Goal: Task Accomplishment & Management: Use online tool/utility

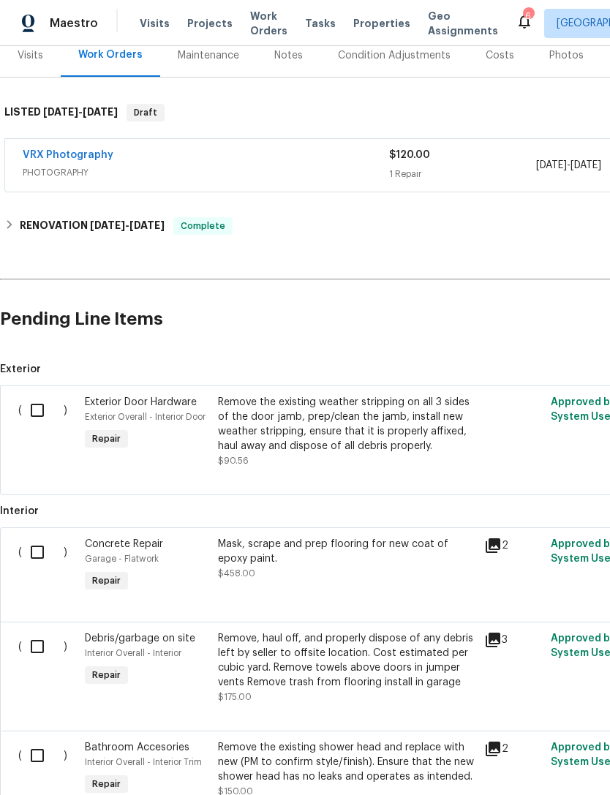
scroll to position [204, 0]
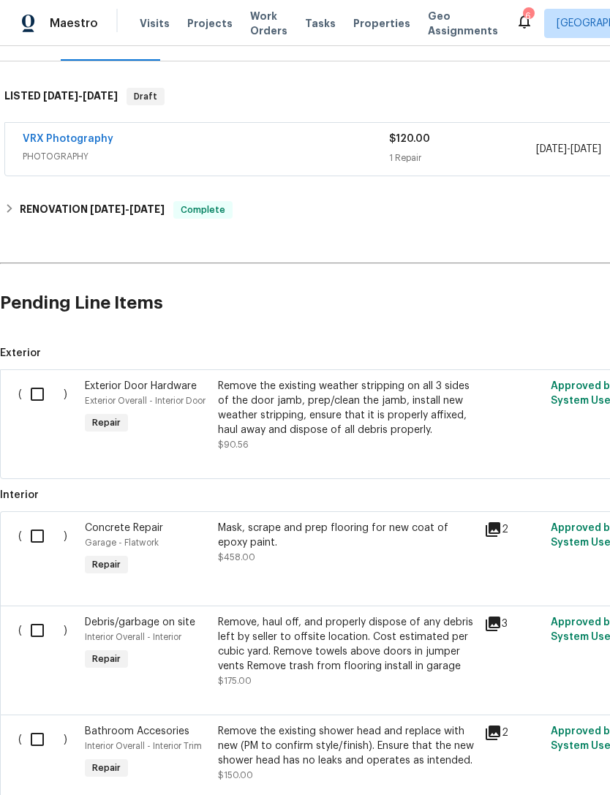
click at [48, 388] on input "checkbox" at bounding box center [43, 394] width 42 height 31
checkbox input "true"
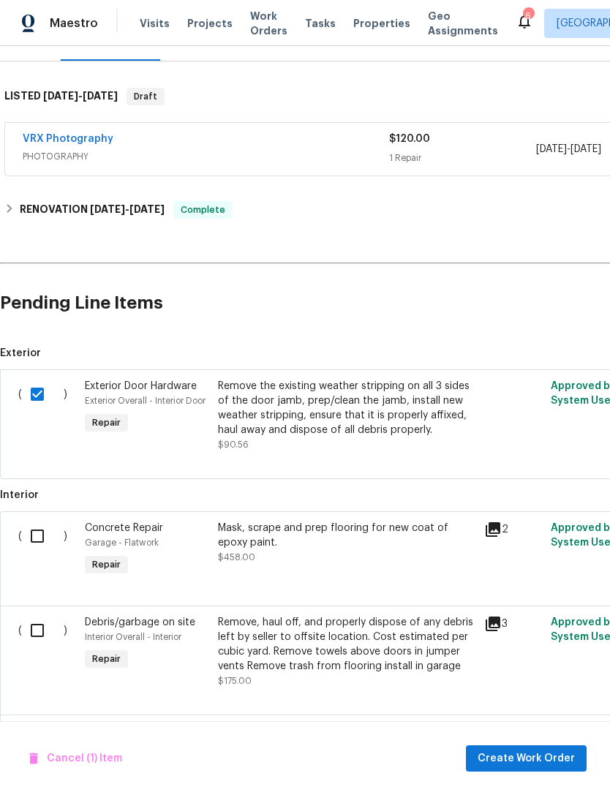
click at [37, 535] on input "checkbox" at bounding box center [43, 535] width 42 height 31
checkbox input "true"
click at [48, 623] on input "checkbox" at bounding box center [43, 630] width 42 height 31
checkbox input "true"
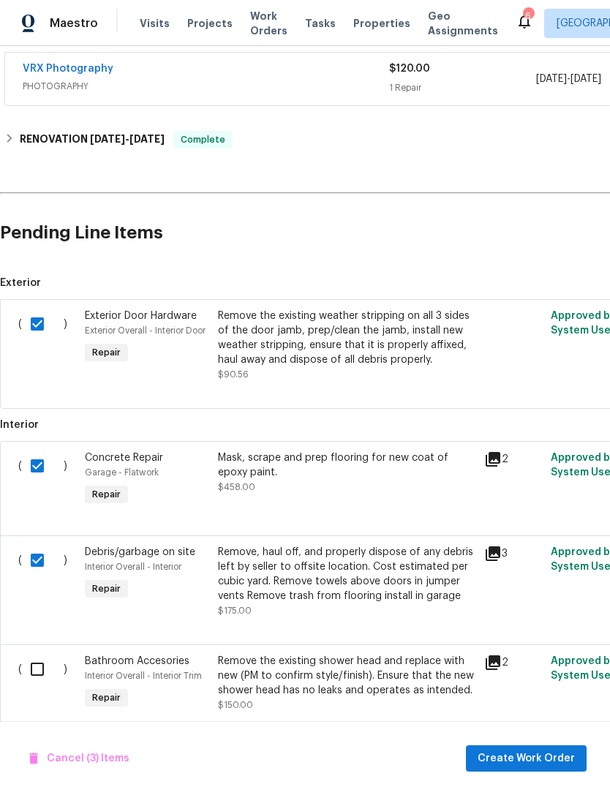
scroll to position [273, 0]
click at [455, 574] on div "Remove, haul off, and properly dispose of any debris left by seller to offsite …" at bounding box center [346, 574] width 257 height 58
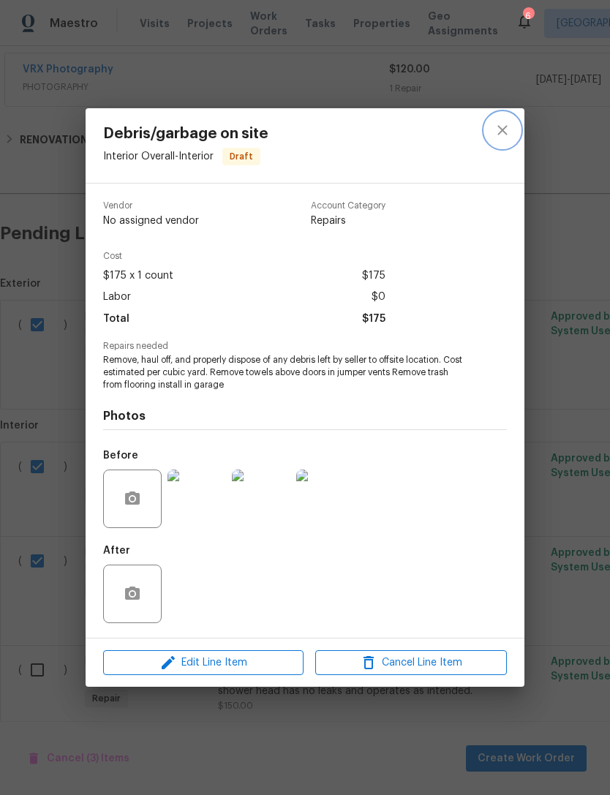
click at [493, 126] on icon "close" at bounding box center [502, 130] width 18 height 18
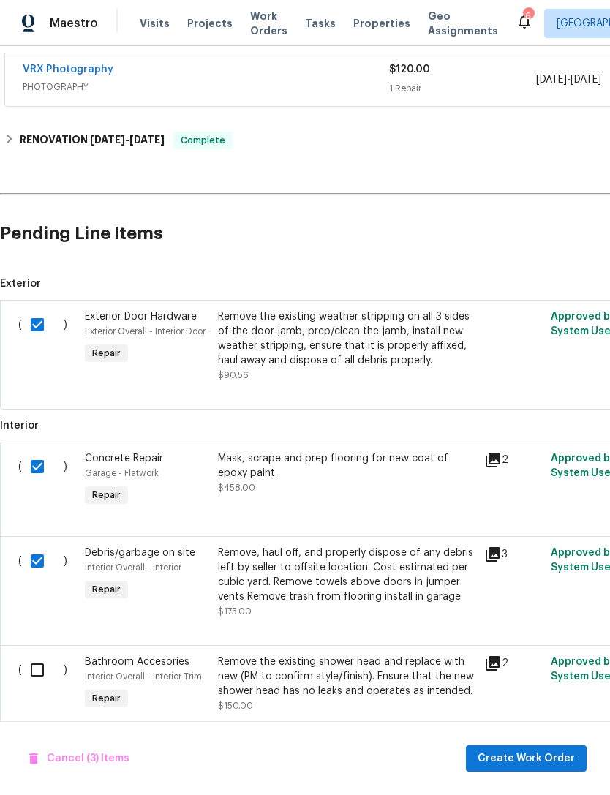
scroll to position [47, 0]
click at [40, 654] on input "checkbox" at bounding box center [43, 669] width 42 height 31
checkbox input "true"
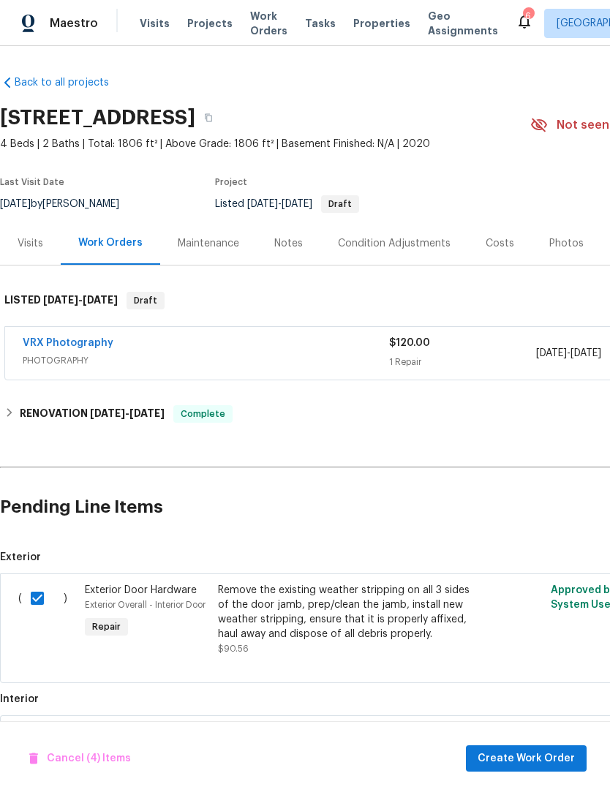
scroll to position [0, 0]
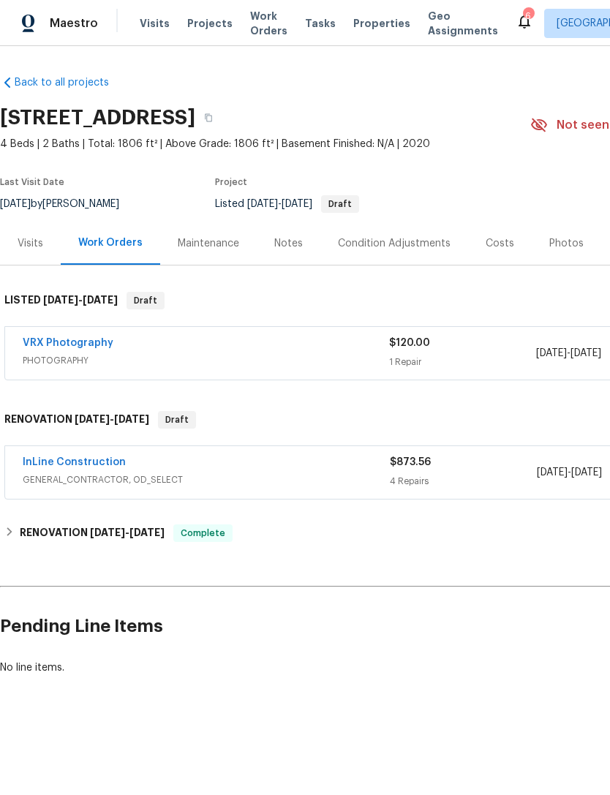
click at [92, 460] on link "InLine Construction" at bounding box center [74, 462] width 103 height 10
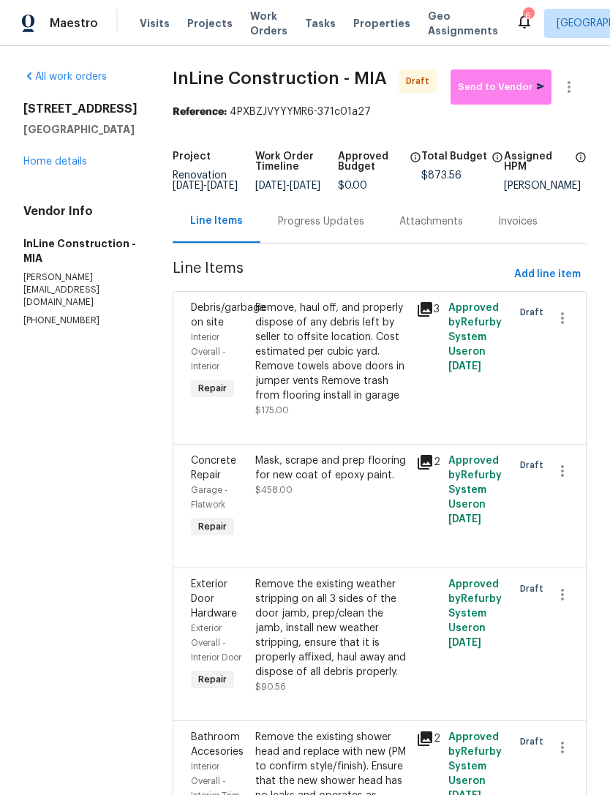
click at [360, 376] on div "Remove, haul off, and properly dispose of any debris left by seller to offsite …" at bounding box center [331, 351] width 152 height 102
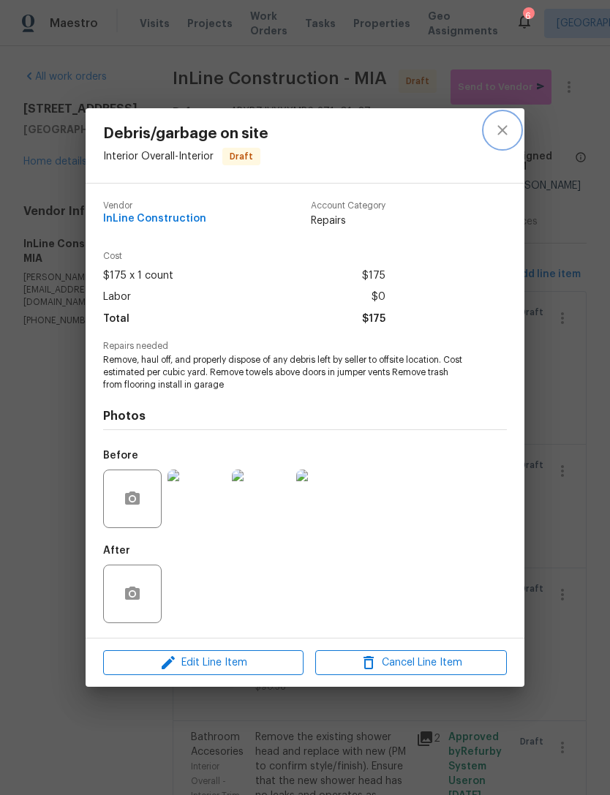
click at [504, 126] on icon "close" at bounding box center [502, 130] width 18 height 18
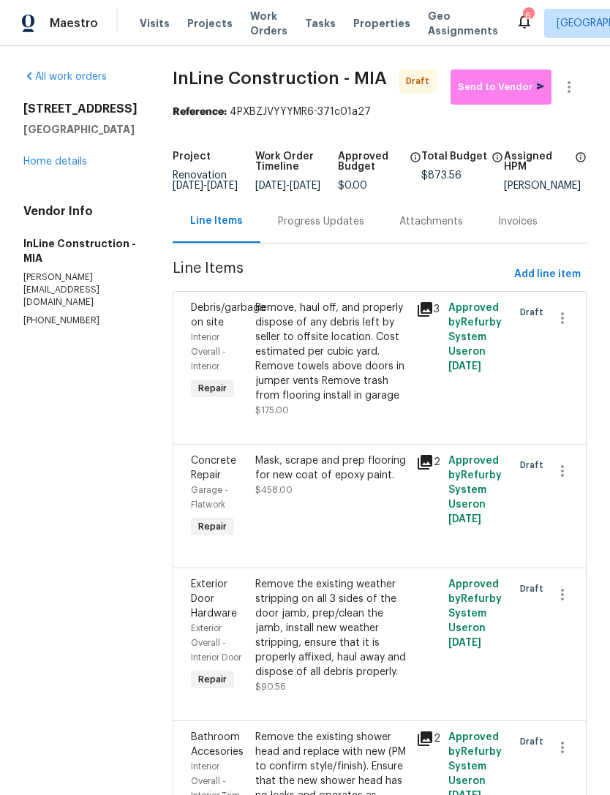
click at [350, 369] on div "Remove, haul off, and properly dispose of any debris left by seller to offsite …" at bounding box center [331, 351] width 152 height 102
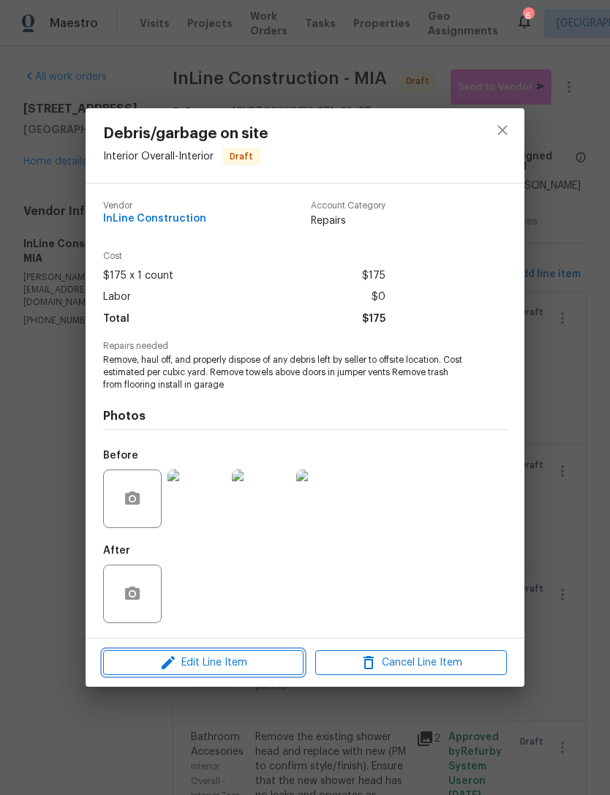
click at [238, 664] on span "Edit Line Item" at bounding box center [203, 662] width 192 height 18
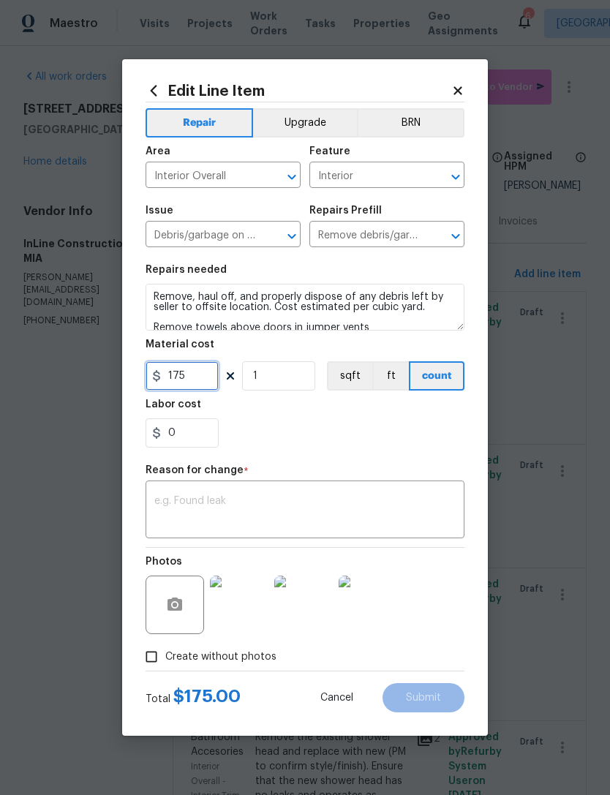
click at [206, 373] on input "175" at bounding box center [181, 375] width 73 height 29
type input "125"
click at [551, 405] on body "Maestro Visits Projects Work Orders Tasks Properties Geo Assignments 6 [GEOGRAP…" at bounding box center [305, 397] width 610 height 795
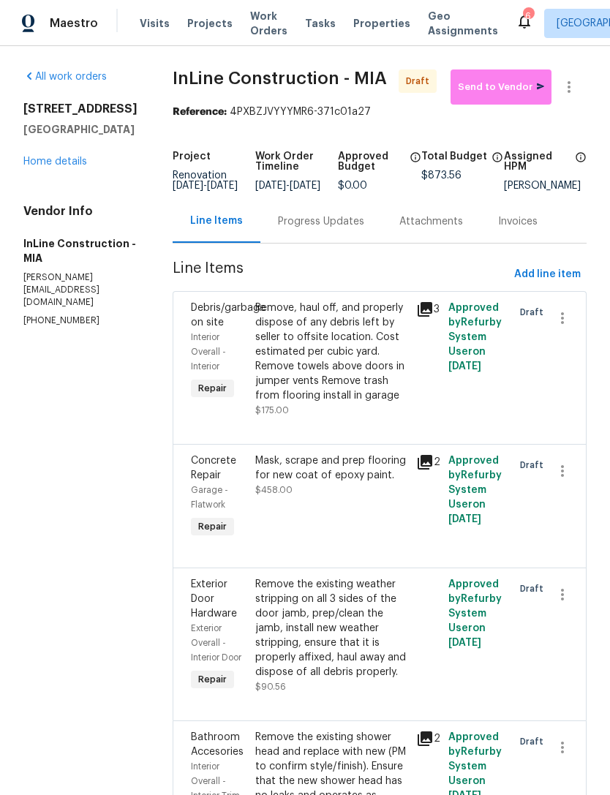
click at [352, 373] on div "Remove, haul off, and properly dispose of any debris left by seller to offsite …" at bounding box center [331, 351] width 152 height 102
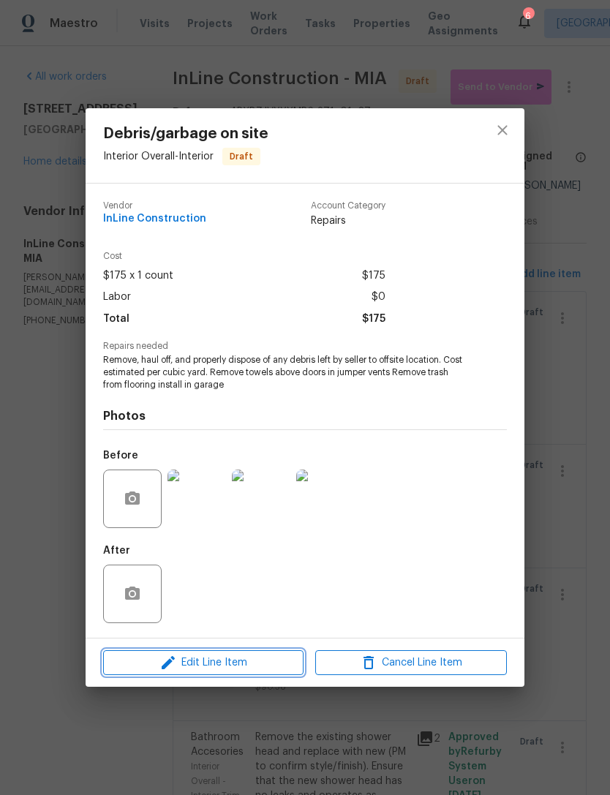
click at [252, 651] on button "Edit Line Item" at bounding box center [203, 663] width 200 height 26
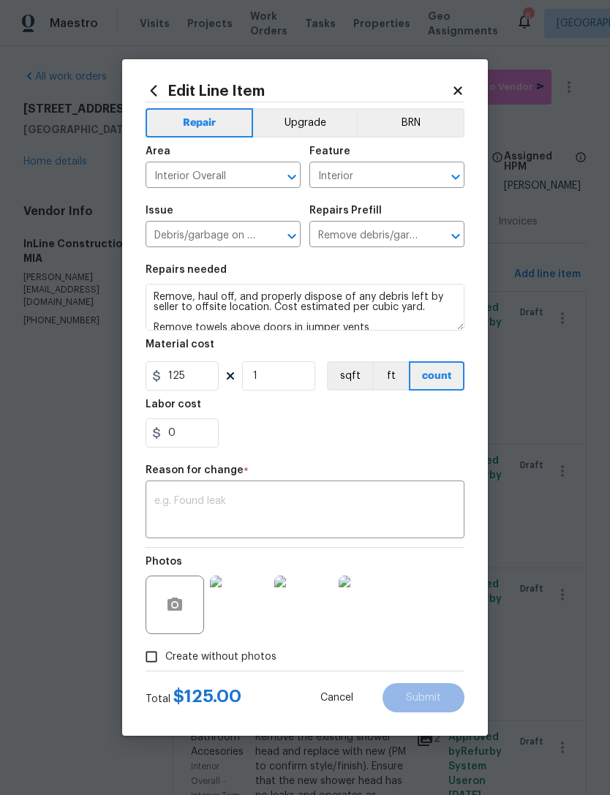
click at [289, 507] on textarea at bounding box center [304, 511] width 301 height 31
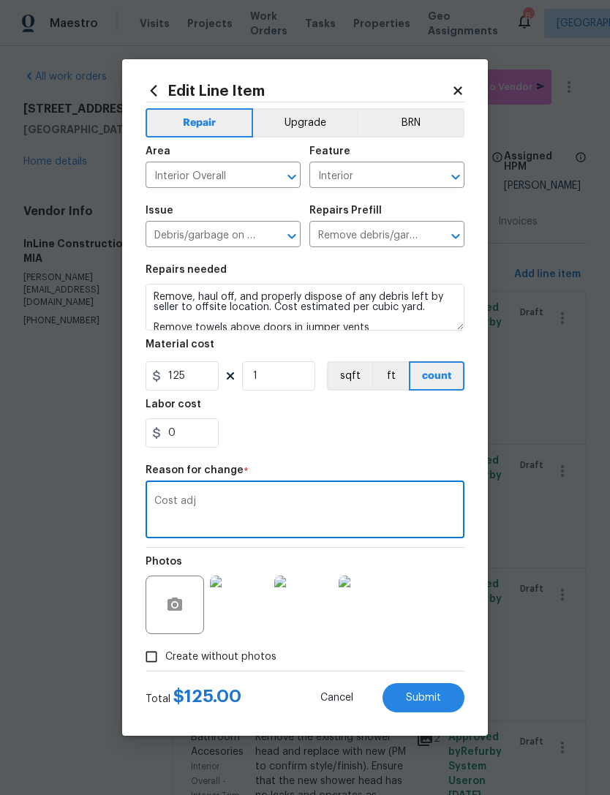
type textarea "Cost adj"
click at [208, 379] on input "125" at bounding box center [181, 375] width 73 height 29
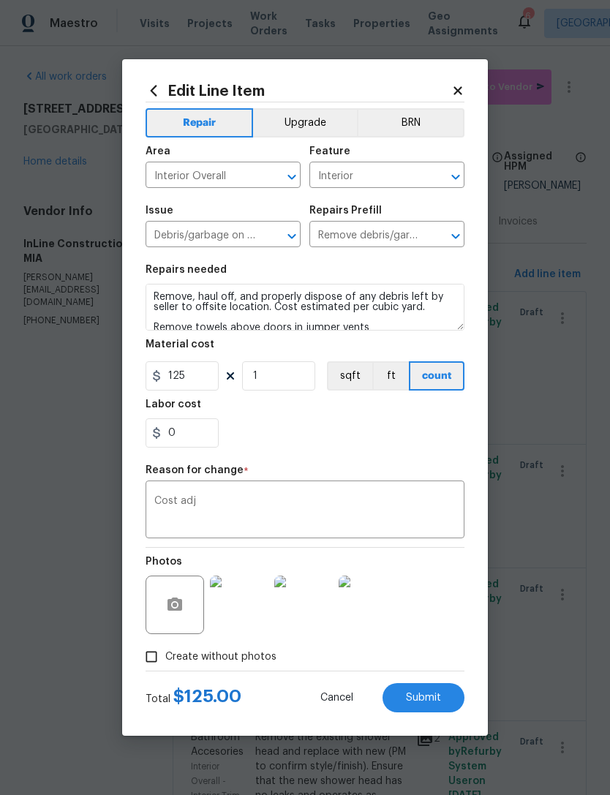
click at [357, 445] on div "0" at bounding box center [304, 432] width 319 height 29
click at [433, 694] on span "Submit" at bounding box center [423, 697] width 35 height 11
type input "175"
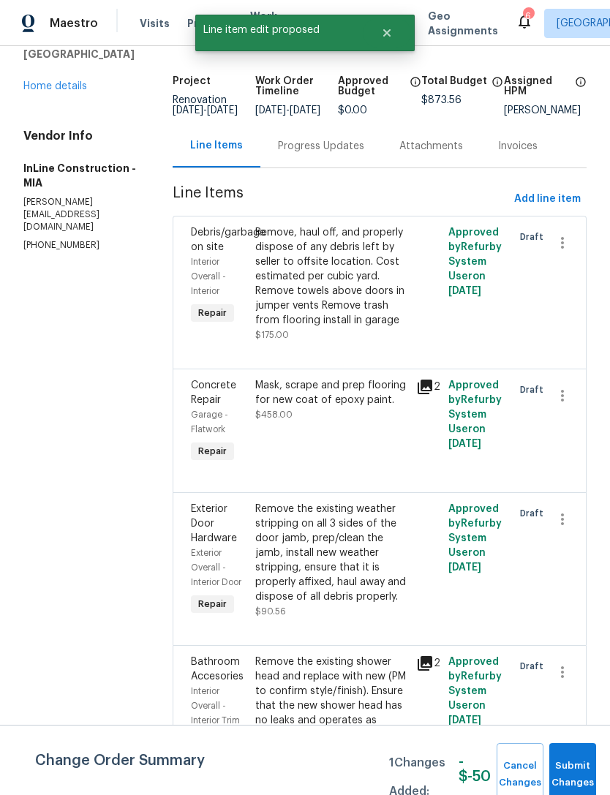
scroll to position [75, 0]
click at [357, 575] on div "Remove the existing weather stripping on all 3 sides of the door jamb, prep/cle…" at bounding box center [331, 552] width 152 height 102
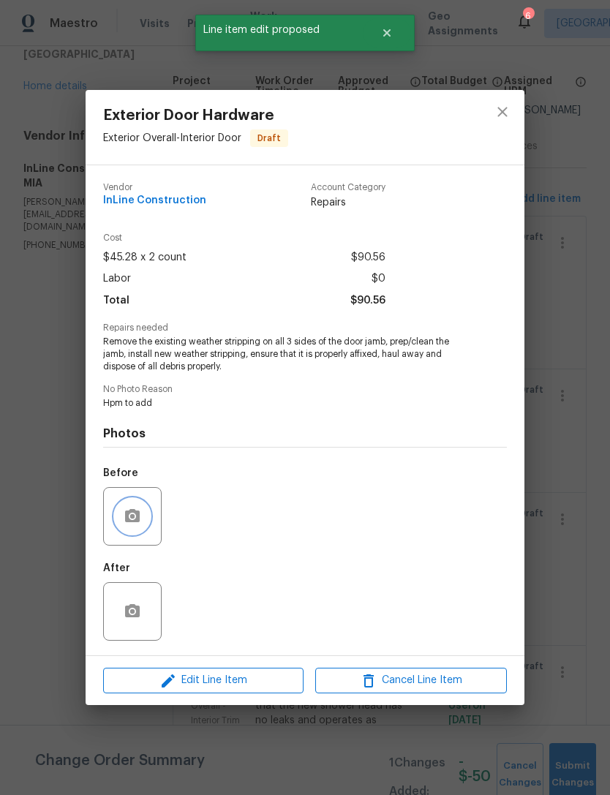
click at [140, 507] on button "button" at bounding box center [132, 515] width 35 height 35
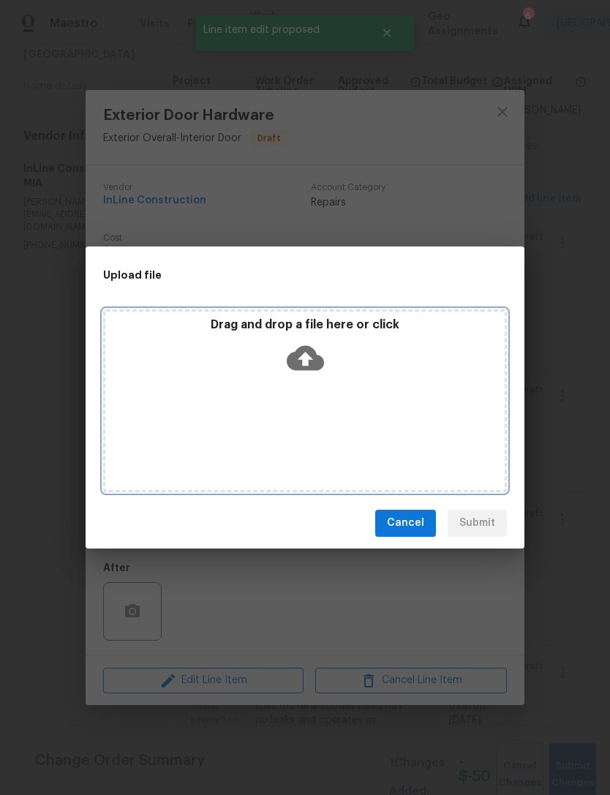
click at [314, 343] on icon at bounding box center [305, 357] width 37 height 37
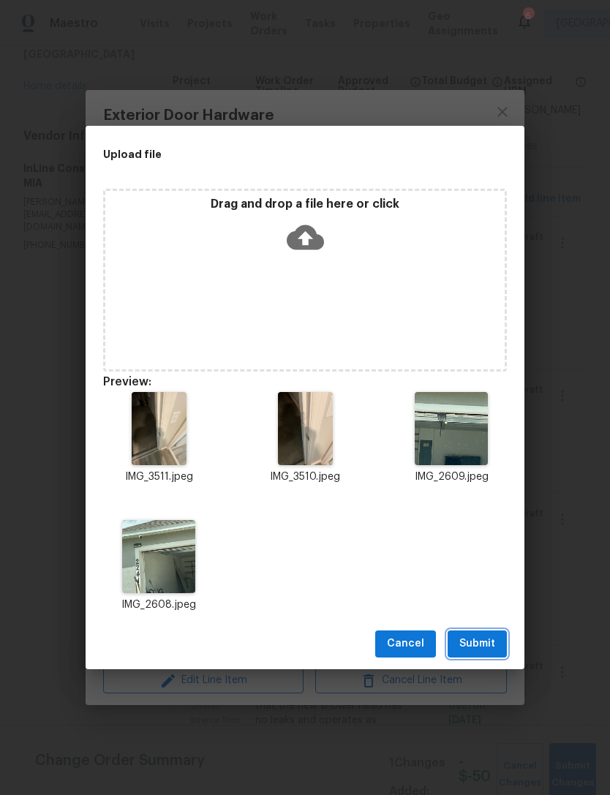
click at [484, 645] on span "Submit" at bounding box center [477, 643] width 36 height 18
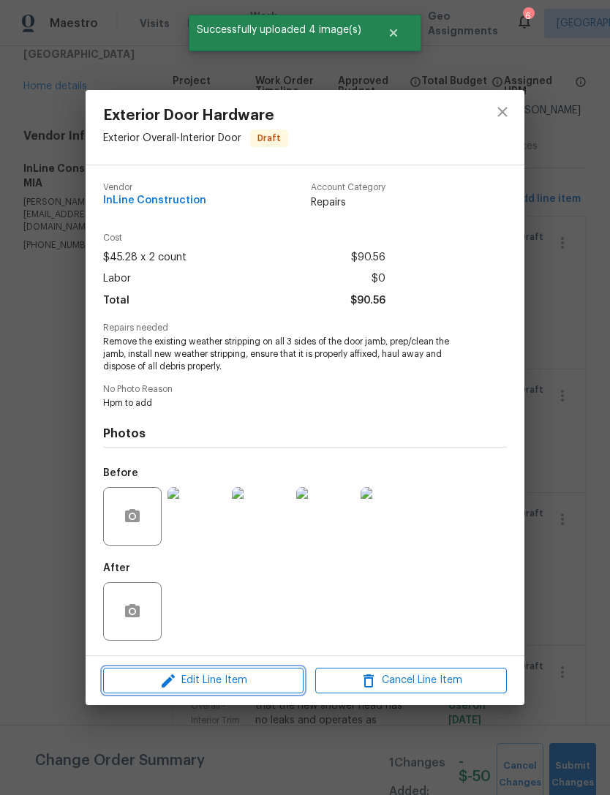
click at [250, 683] on span "Edit Line Item" at bounding box center [203, 680] width 192 height 18
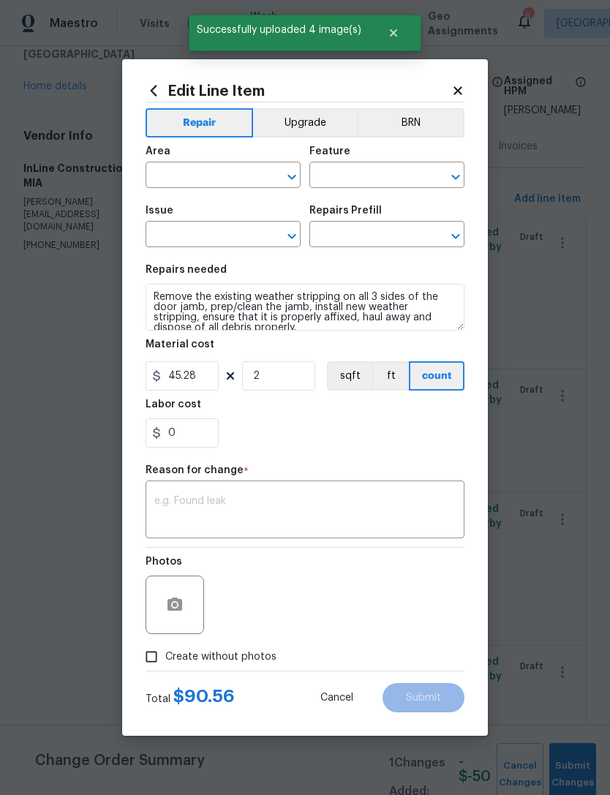
type input "Exterior Overall"
type input "Interior Door"
type input "Exterior Door Hardware"
type input "Remove & Replace Weather Stripping $25.28"
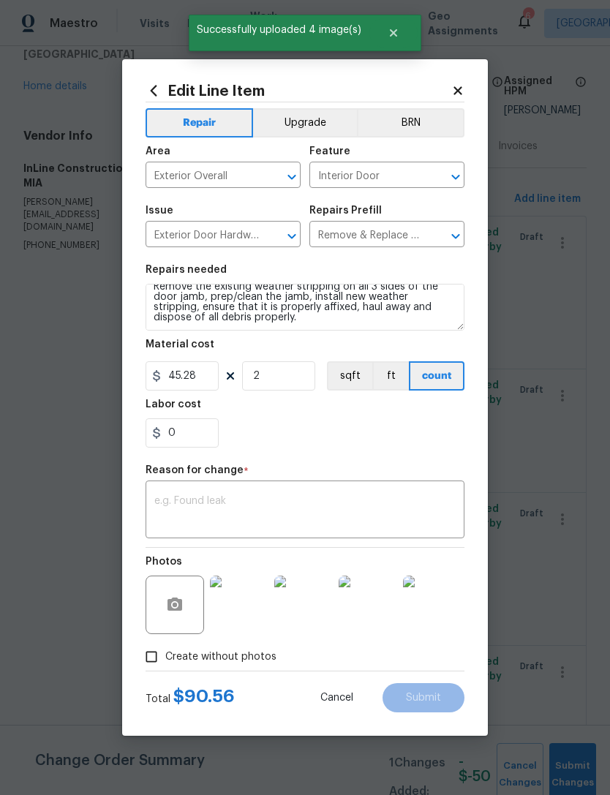
scroll to position [10, 0]
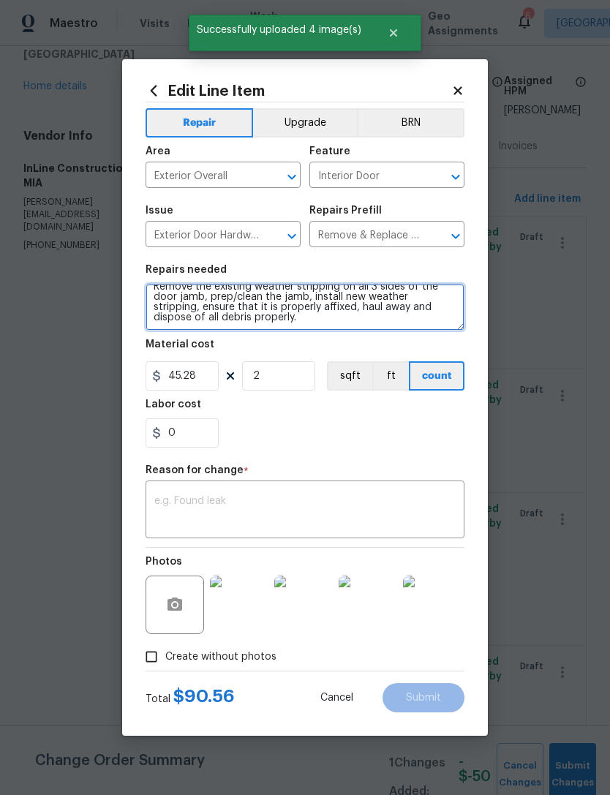
click at [254, 325] on textarea "Remove the existing weather stripping on all 3 sides of the door jamb, prep/cle…" at bounding box center [304, 307] width 319 height 47
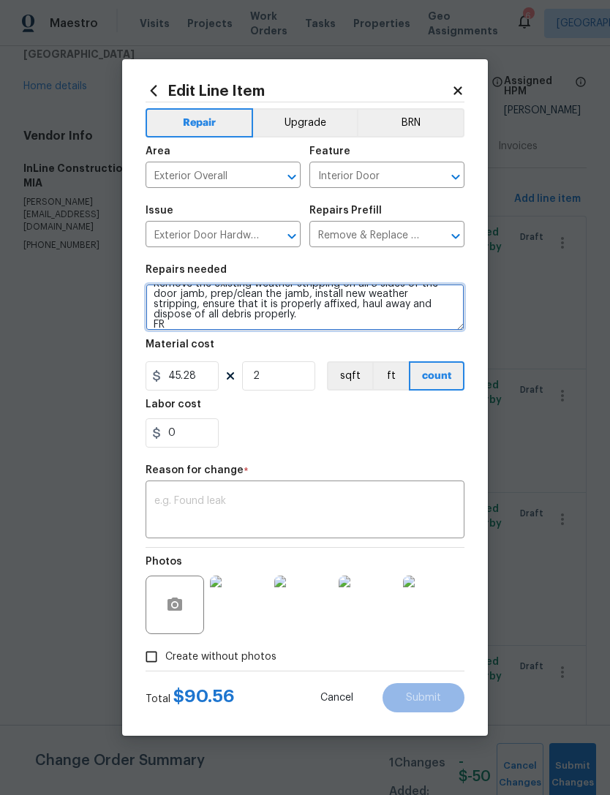
scroll to position [13, 0]
type textarea "Remove the existing weather stripping on all 3 sides of the door jamb, prep/cle…"
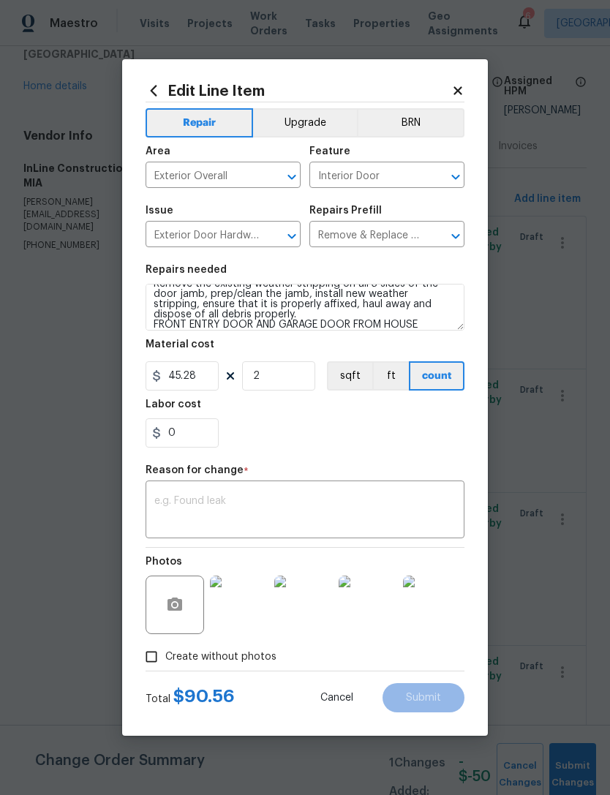
click at [313, 500] on textarea at bounding box center [304, 511] width 301 height 31
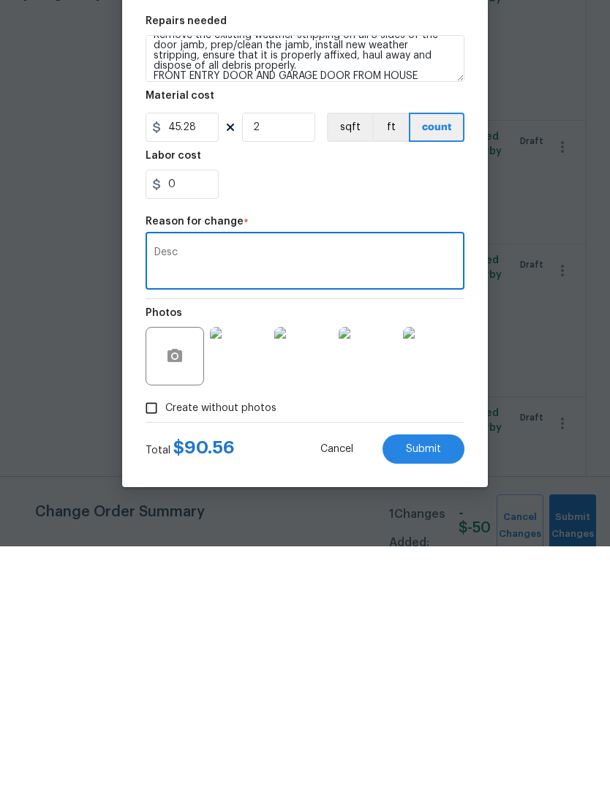
type textarea "Desc"
click at [436, 683] on button "Submit" at bounding box center [423, 697] width 82 height 29
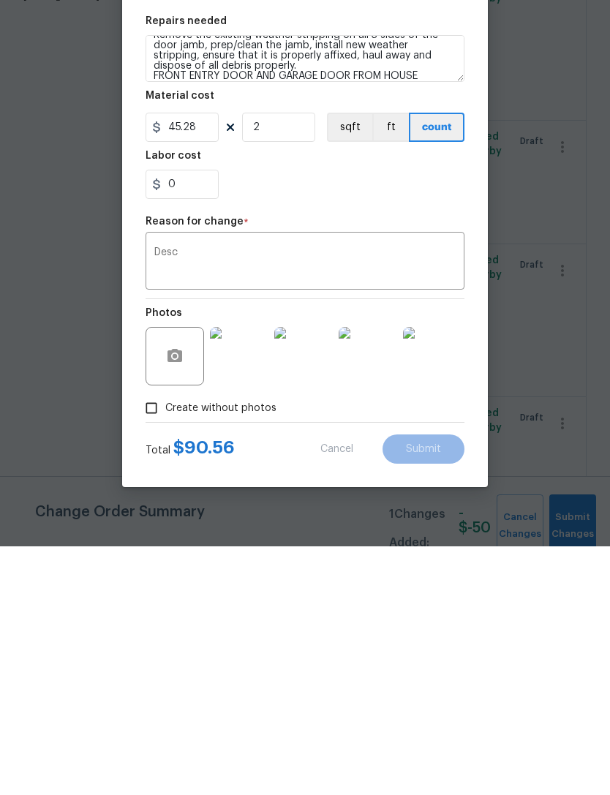
scroll to position [47, 0]
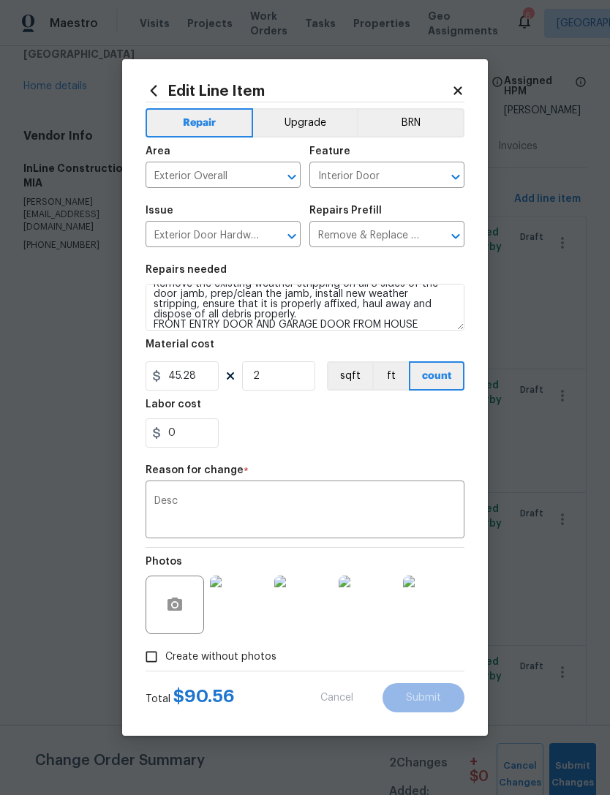
type textarea "Remove the existing weather stripping on all 3 sides of the door jamb, prep/cle…"
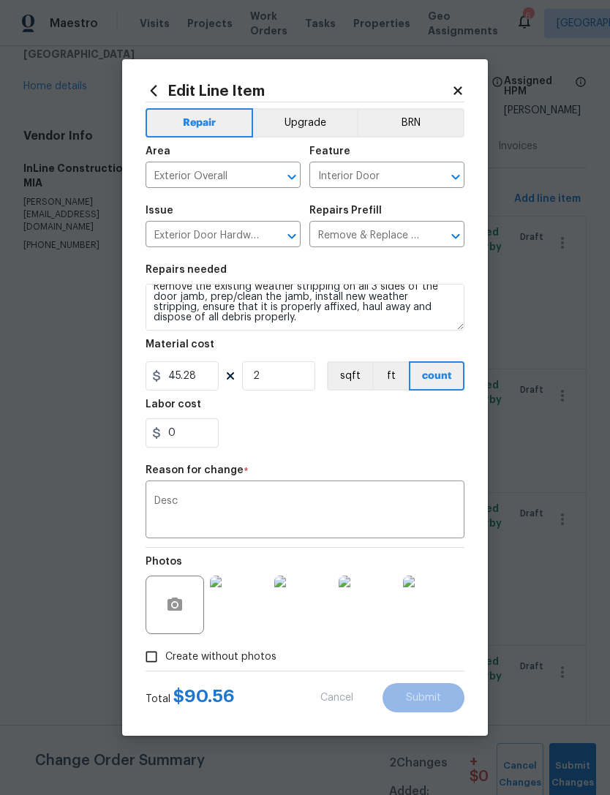
scroll to position [10, 0]
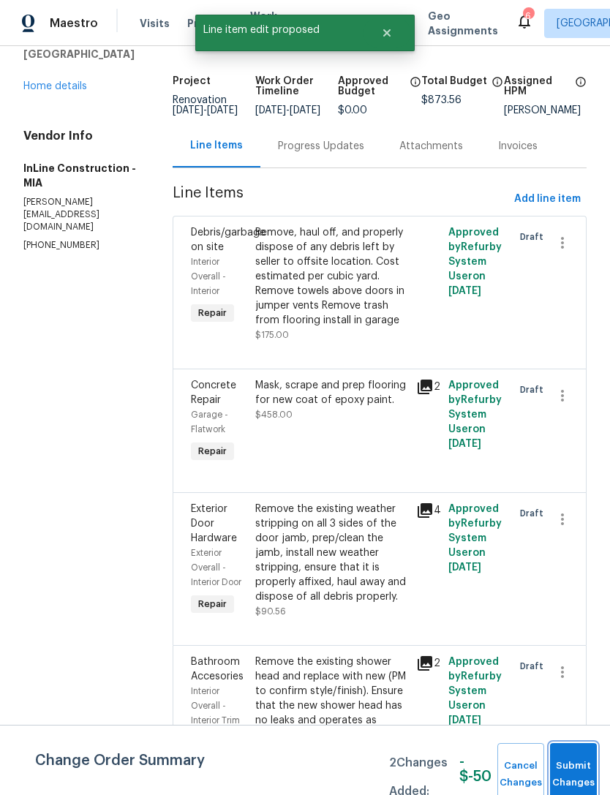
click at [580, 766] on button "Submit Changes" at bounding box center [573, 774] width 47 height 63
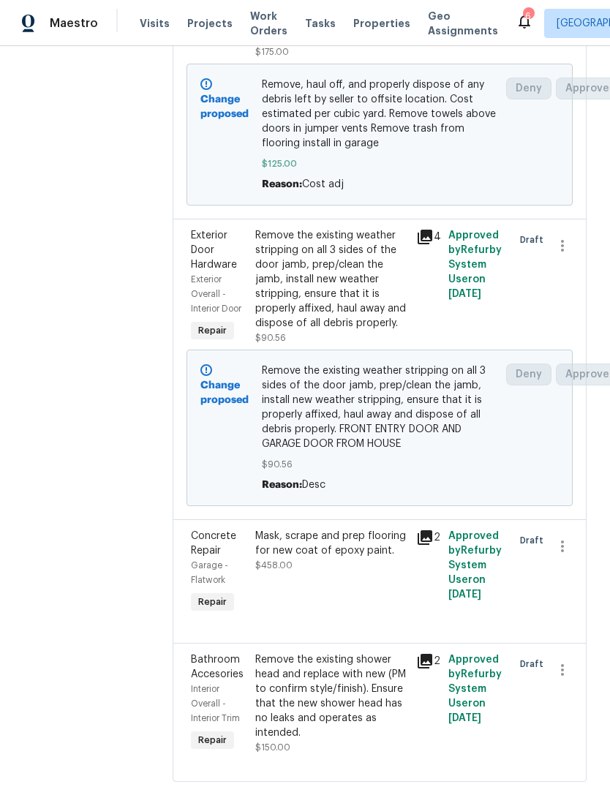
scroll to position [357, 0]
click at [349, 573] on div "Mask, scrape and prep flooring for new coat of epoxy paint. $458.00" at bounding box center [331, 551] width 152 height 44
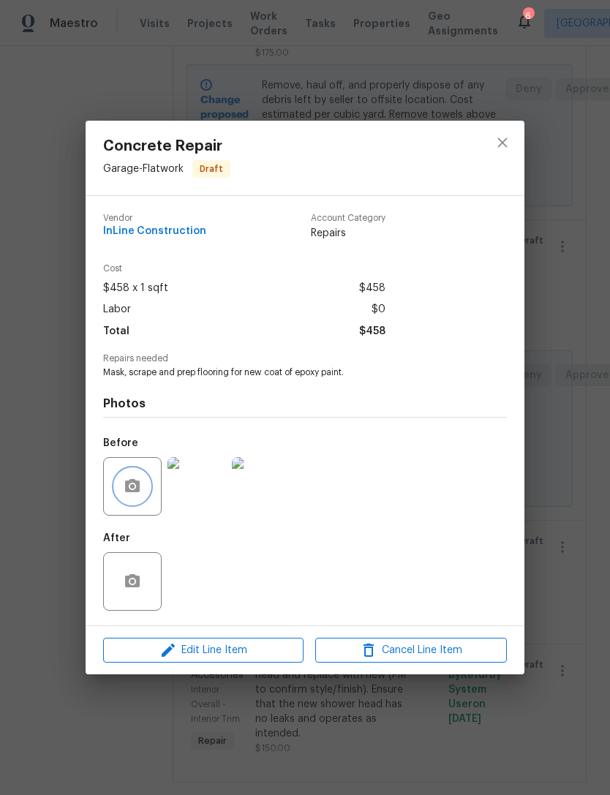
click at [143, 481] on button "button" at bounding box center [132, 486] width 35 height 35
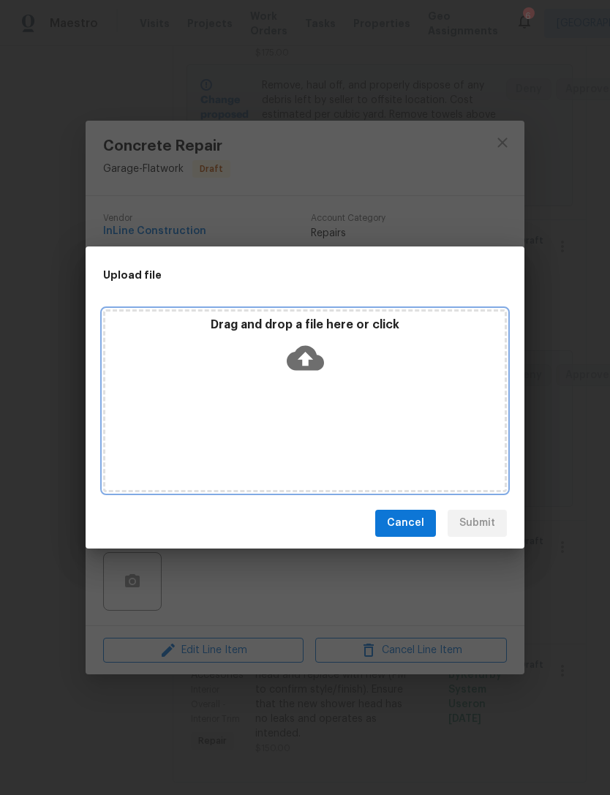
click at [298, 353] on icon at bounding box center [305, 357] width 37 height 25
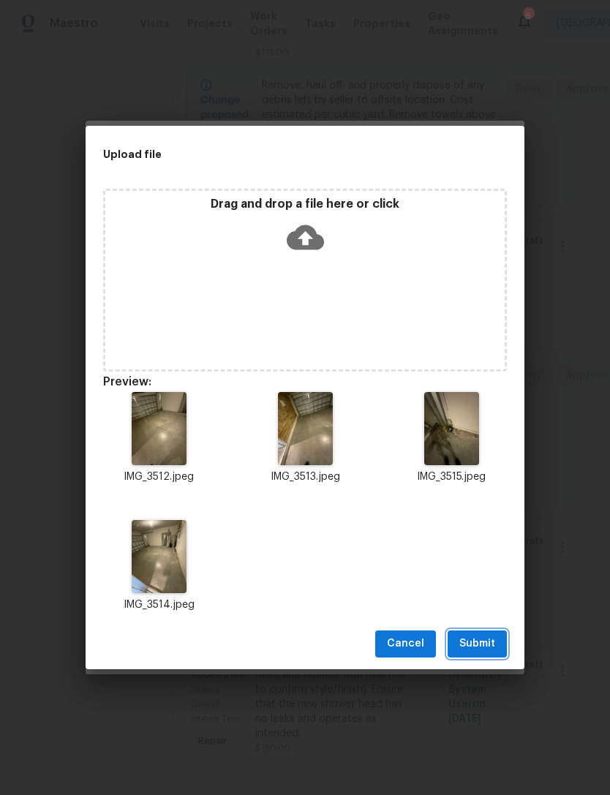
click at [464, 634] on span "Submit" at bounding box center [477, 643] width 36 height 18
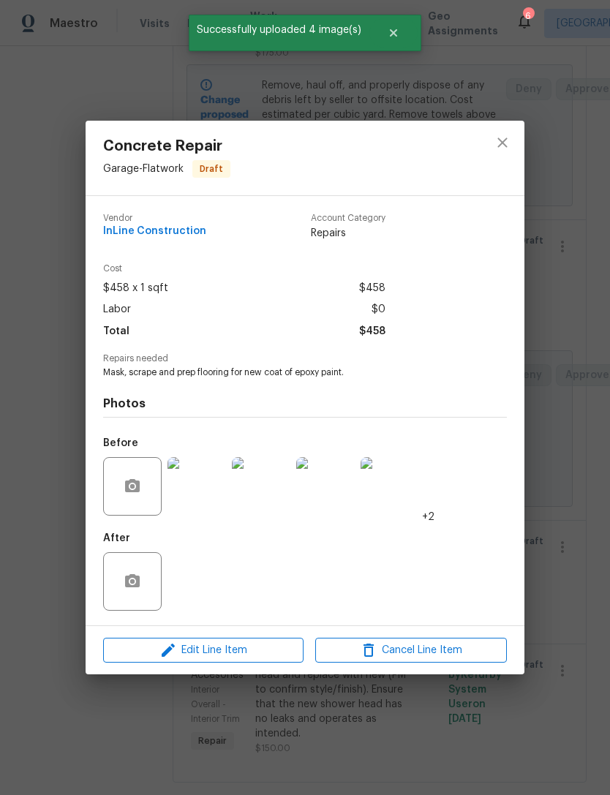
click at [579, 520] on div "Concrete Repair Garage - Flatwork Draft Vendor InLine Construction Account Cate…" at bounding box center [305, 397] width 610 height 795
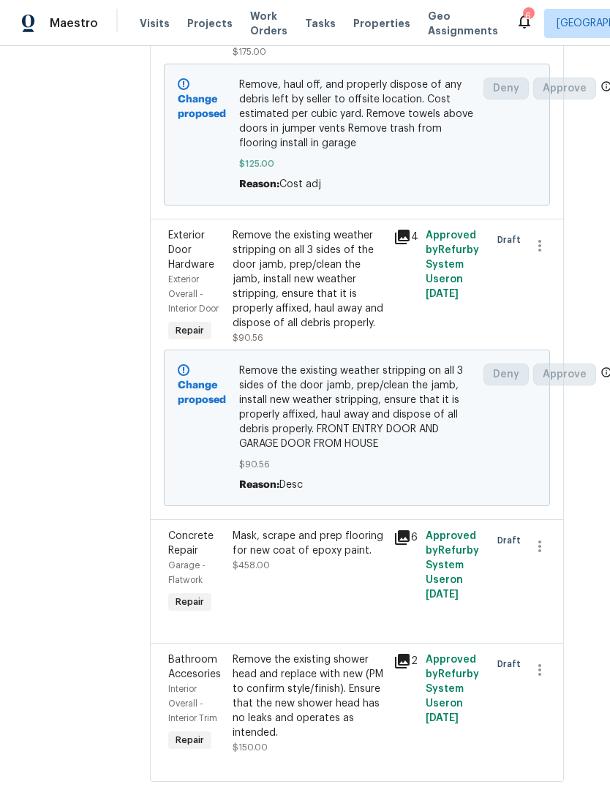
scroll to position [357, 22]
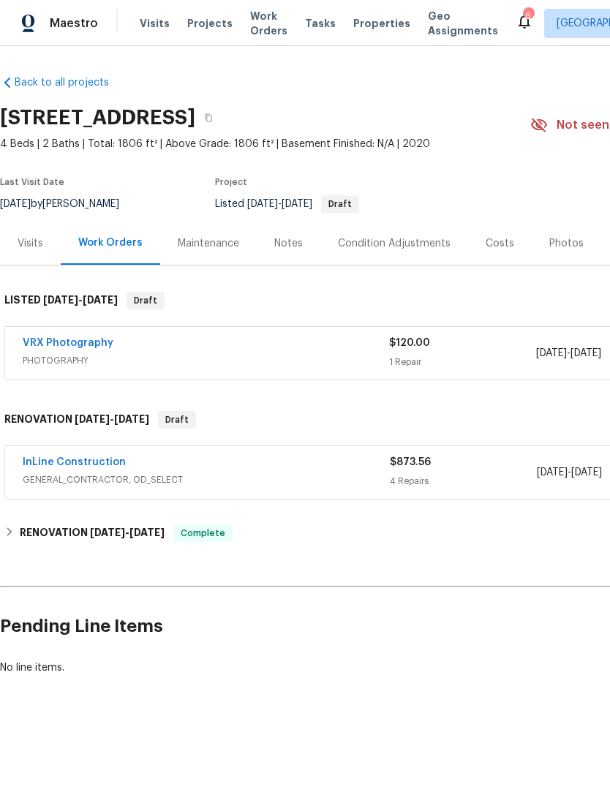
click at [57, 458] on link "InLine Construction" at bounding box center [74, 462] width 103 height 10
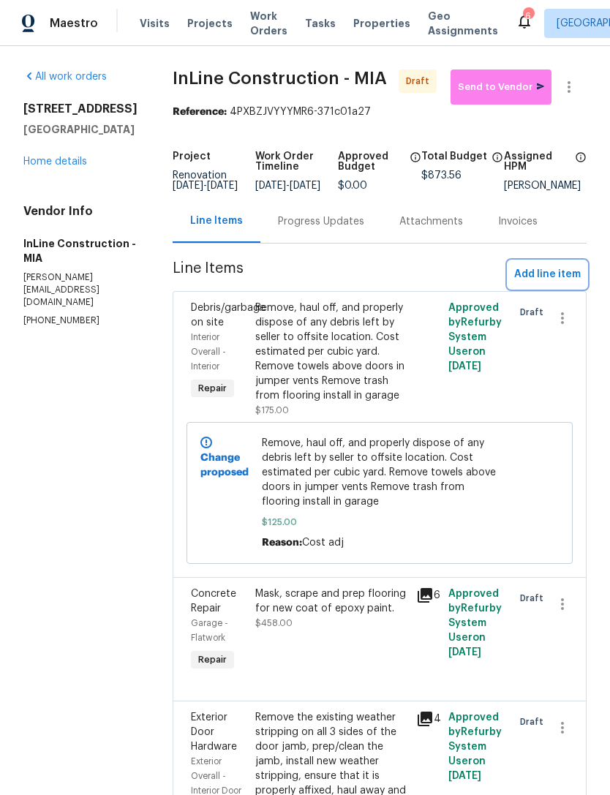
click at [548, 275] on button "Add line item" at bounding box center [547, 274] width 78 height 27
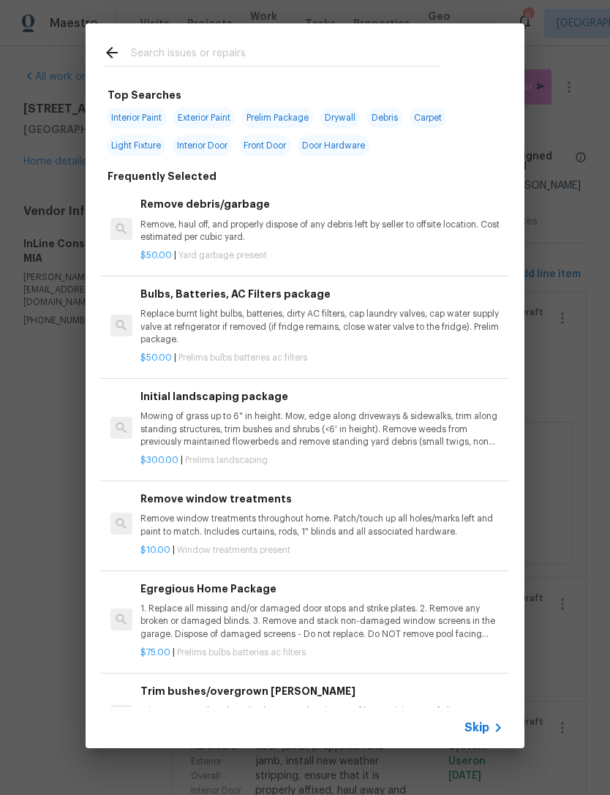
click at [172, 46] on input "text" at bounding box center [286, 55] width 310 height 22
type input "Elect"
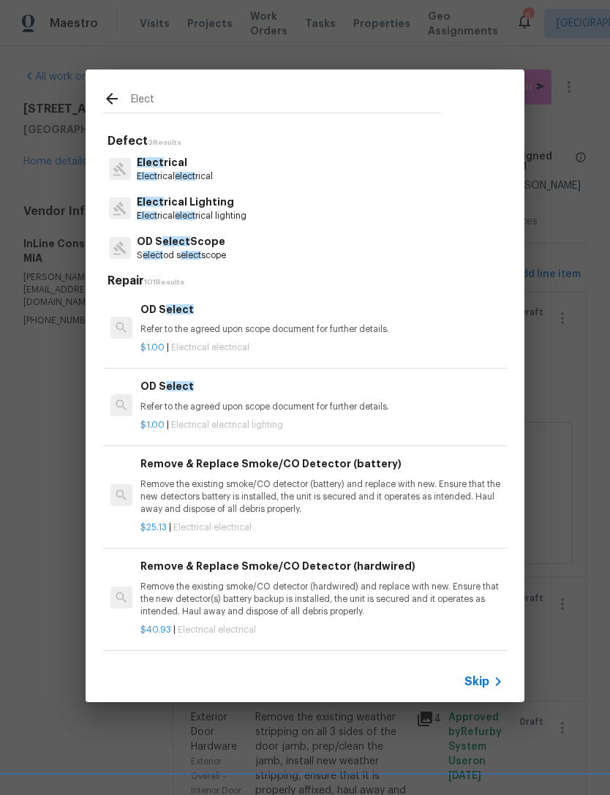
click at [199, 169] on p "Elect rical" at bounding box center [175, 162] width 76 height 15
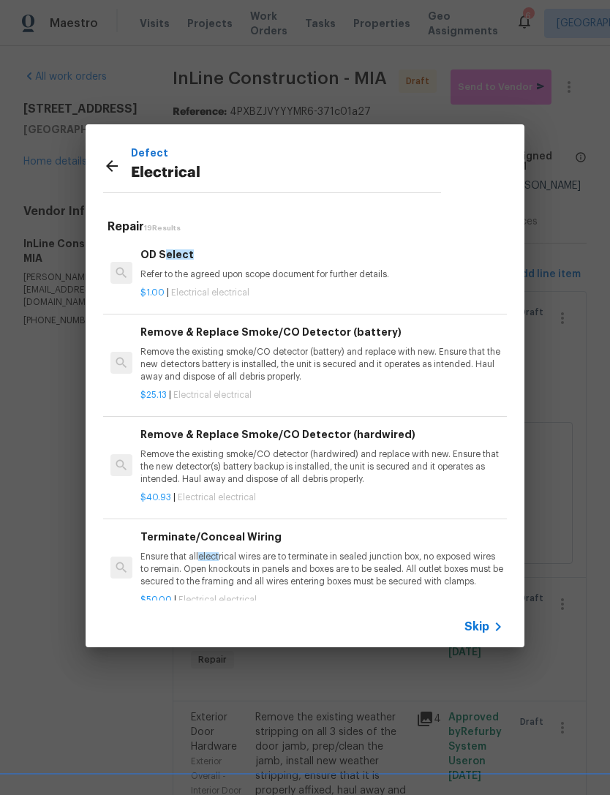
click at [492, 627] on icon at bounding box center [498, 627] width 18 height 18
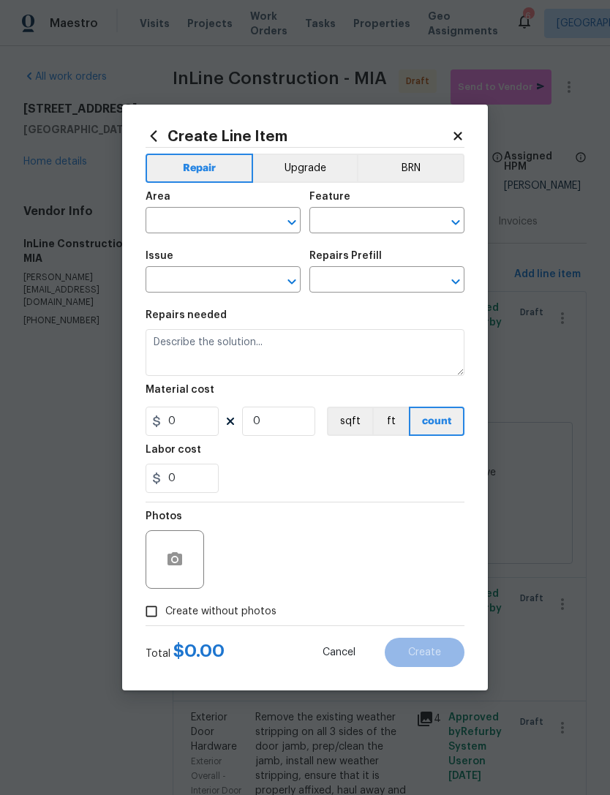
click at [216, 219] on input "text" at bounding box center [202, 222] width 114 height 23
type input "i"
type input "garage"
click at [386, 219] on input "text" at bounding box center [366, 222] width 114 height 23
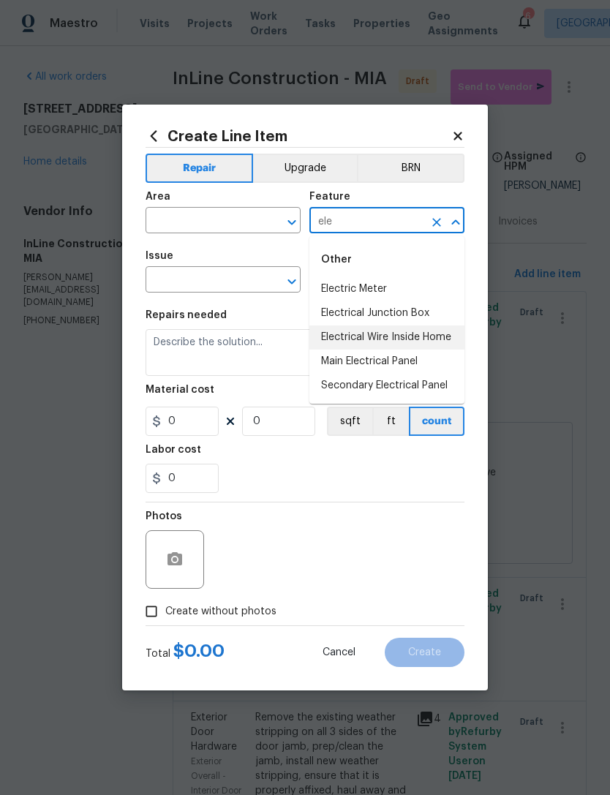
click at [438, 333] on li "Electrical Wire Inside Home" at bounding box center [386, 337] width 155 height 24
type input "Electrical Wire Inside Home"
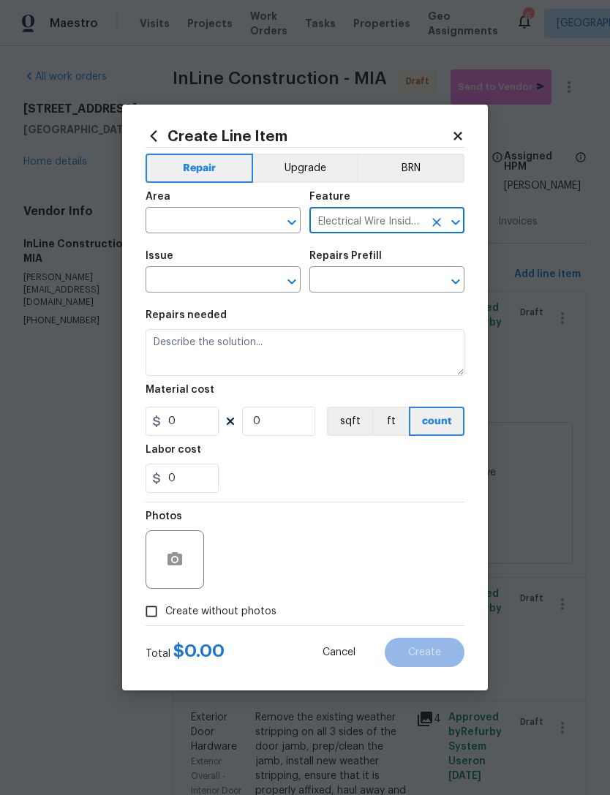
click at [218, 283] on input "text" at bounding box center [202, 281] width 114 height 23
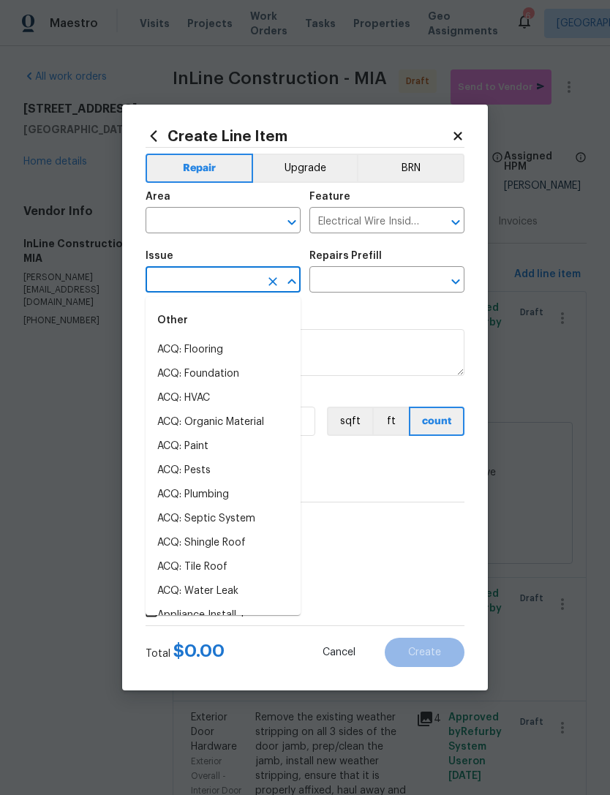
click at [246, 215] on input "text" at bounding box center [202, 222] width 114 height 23
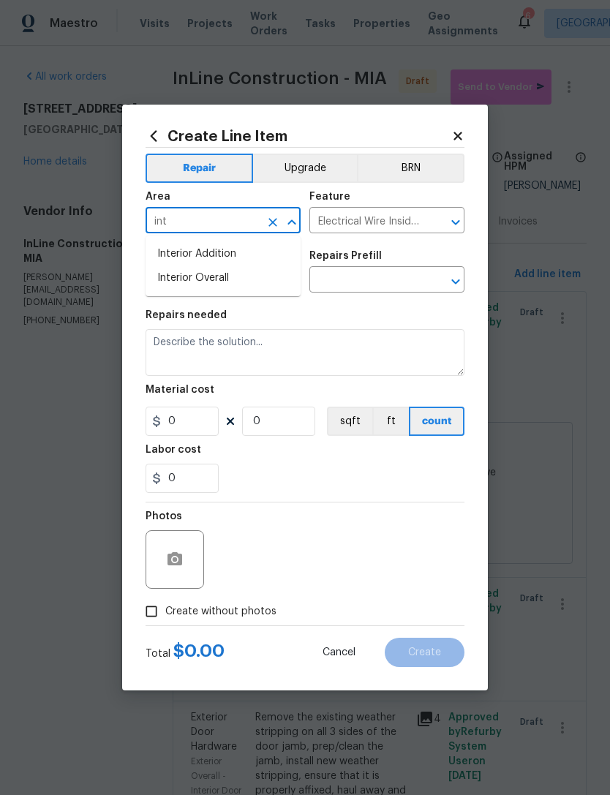
click at [227, 275] on li "Interior Overall" at bounding box center [222, 278] width 155 height 24
type input "Interior Overall"
click at [232, 276] on input "text" at bounding box center [202, 281] width 114 height 23
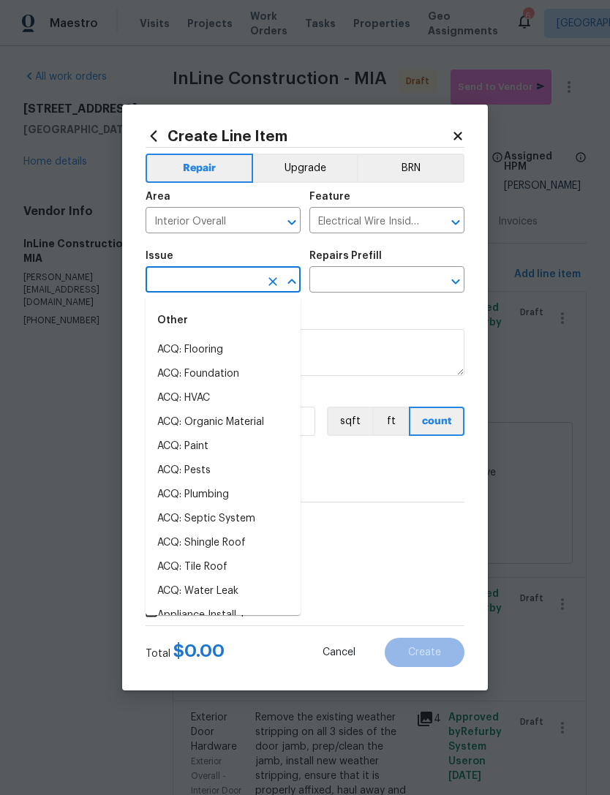
click at [232, 275] on input "text" at bounding box center [202, 281] width 114 height 23
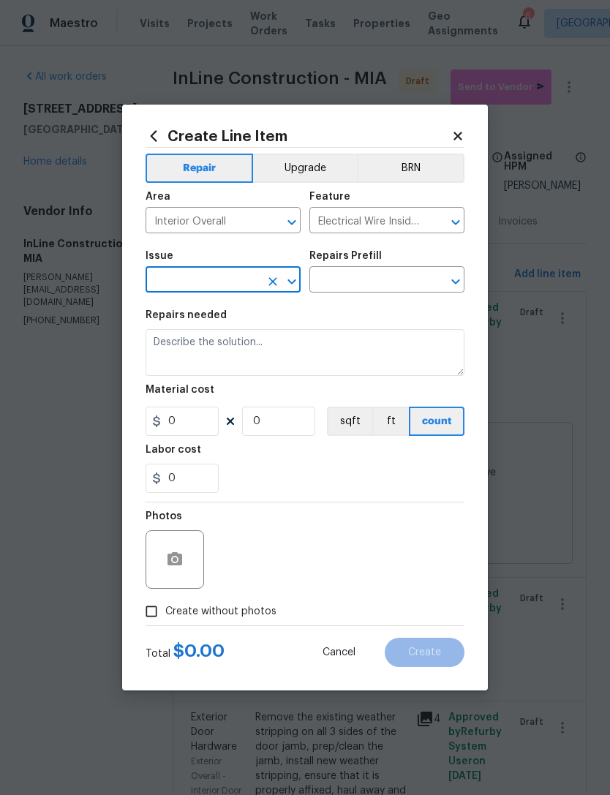
type input "a"
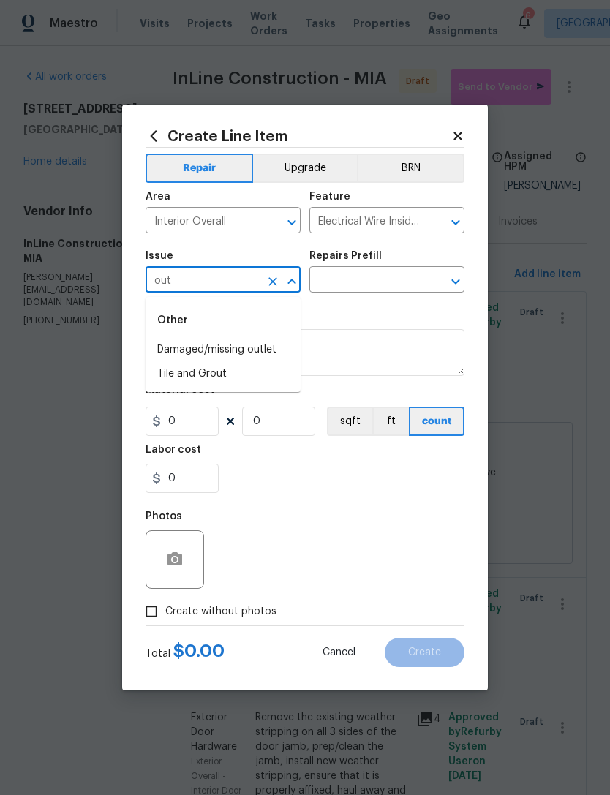
click at [266, 348] on li "Damaged/missing outlet" at bounding box center [222, 350] width 155 height 24
type input "Damaged/missing outlet"
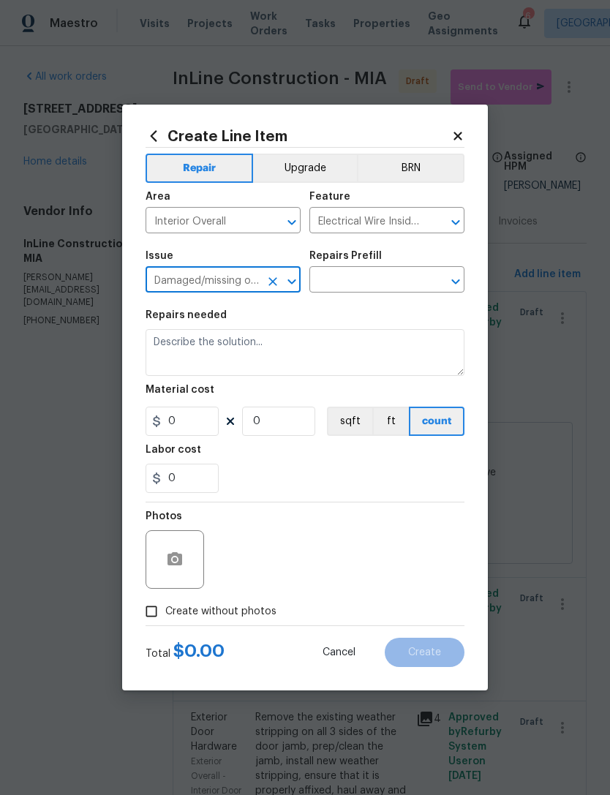
click at [373, 279] on input "text" at bounding box center [366, 281] width 114 height 23
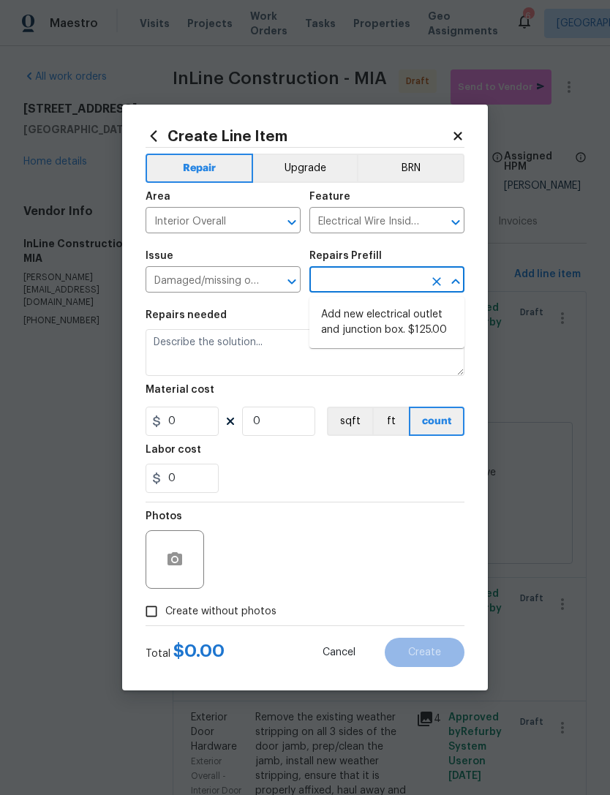
click at [414, 314] on li "Add new electrical outlet and junction box. $125.00" at bounding box center [386, 322] width 155 height 39
type input "Add new electrical outlet and junction box. $125.00"
type input "Switches and Outlets"
type textarea "Install new outlet by tying into existing circuit and installing new junction b…"
type input "1"
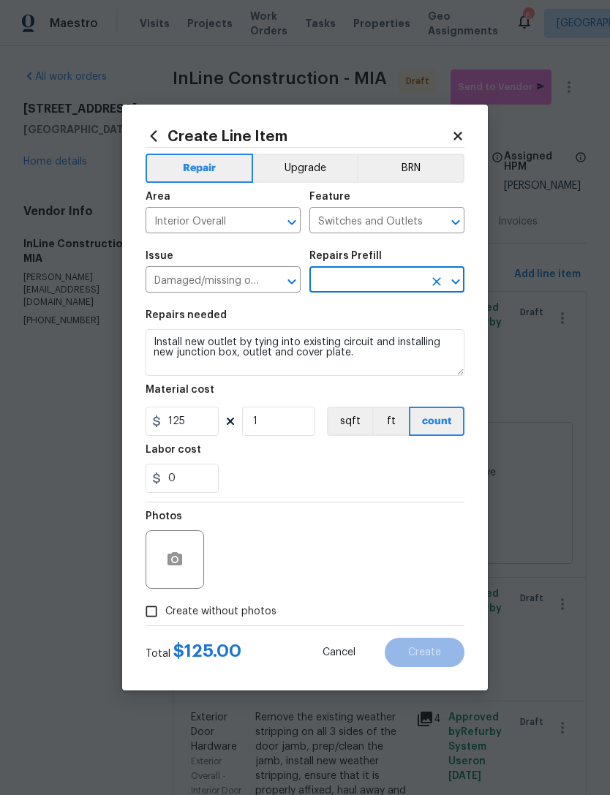
type input "Add new electrical outlet and junction box. $125.00"
click at [207, 422] on input "125" at bounding box center [181, 420] width 73 height 29
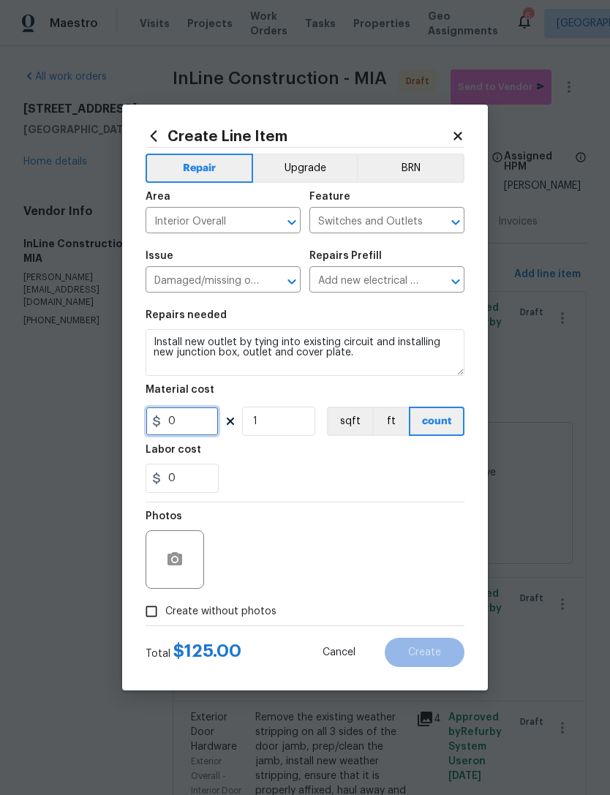
type input "1"
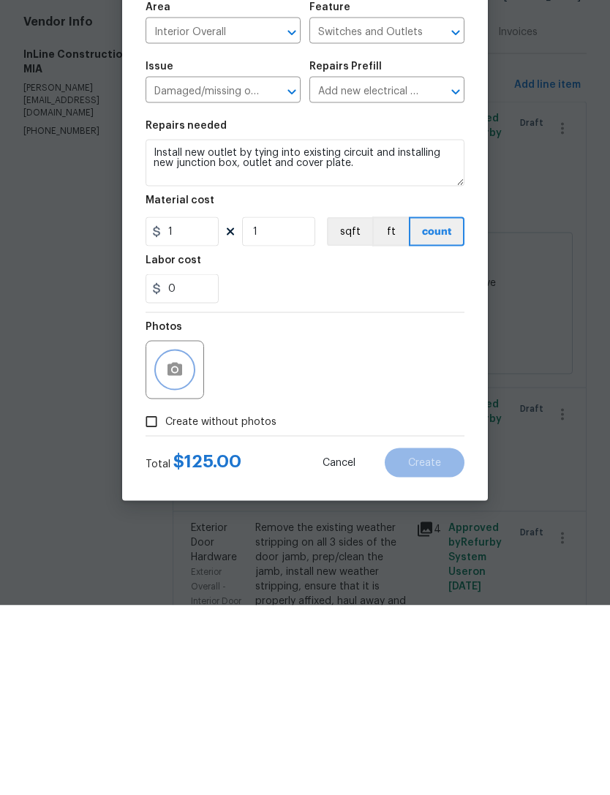
click at [186, 542] on button "button" at bounding box center [174, 559] width 35 height 35
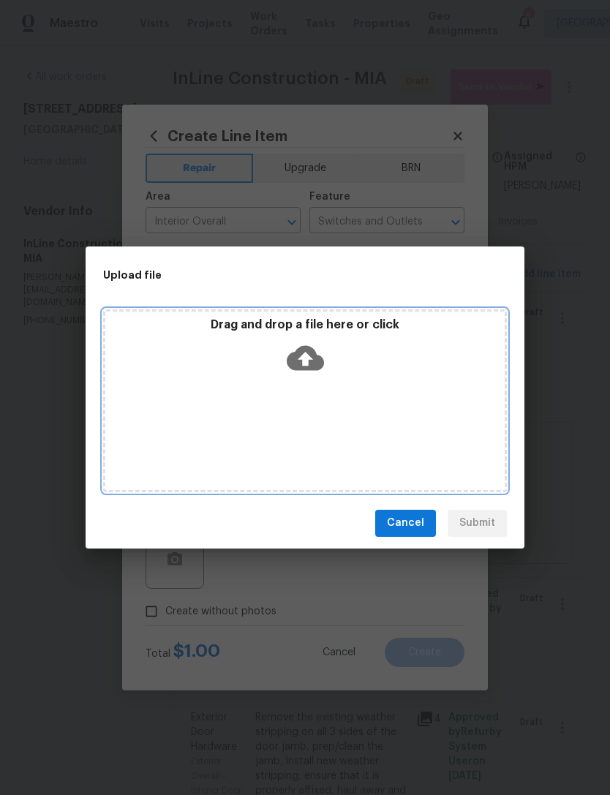
click at [304, 353] on icon at bounding box center [305, 357] width 37 height 37
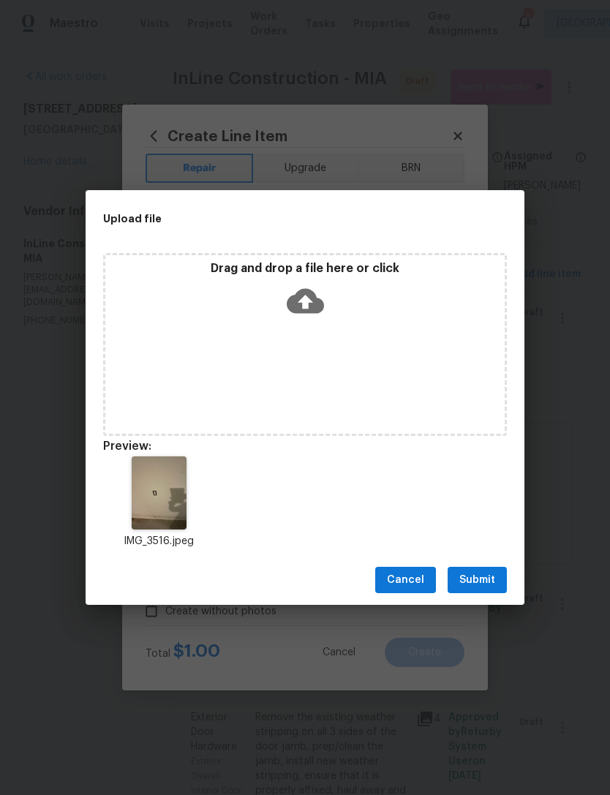
click at [491, 579] on span "Submit" at bounding box center [477, 580] width 36 height 18
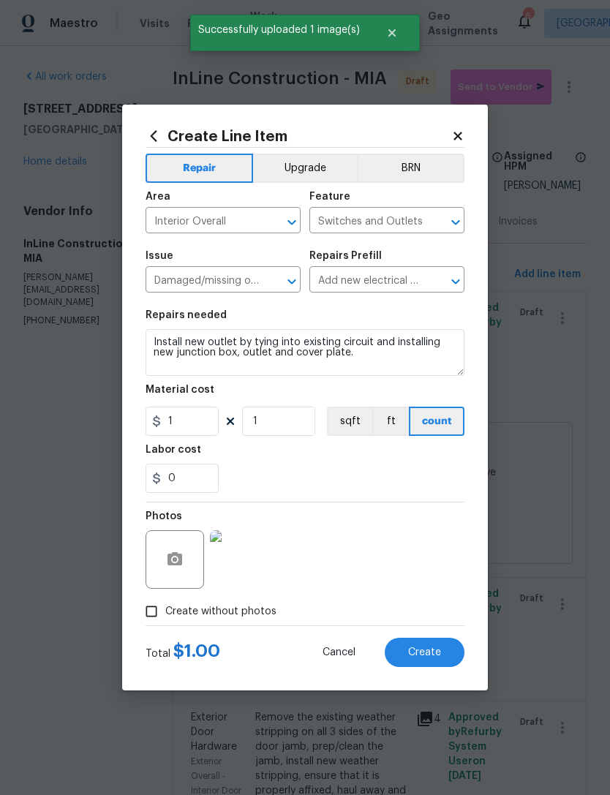
click at [452, 651] on button "Create" at bounding box center [424, 651] width 80 height 29
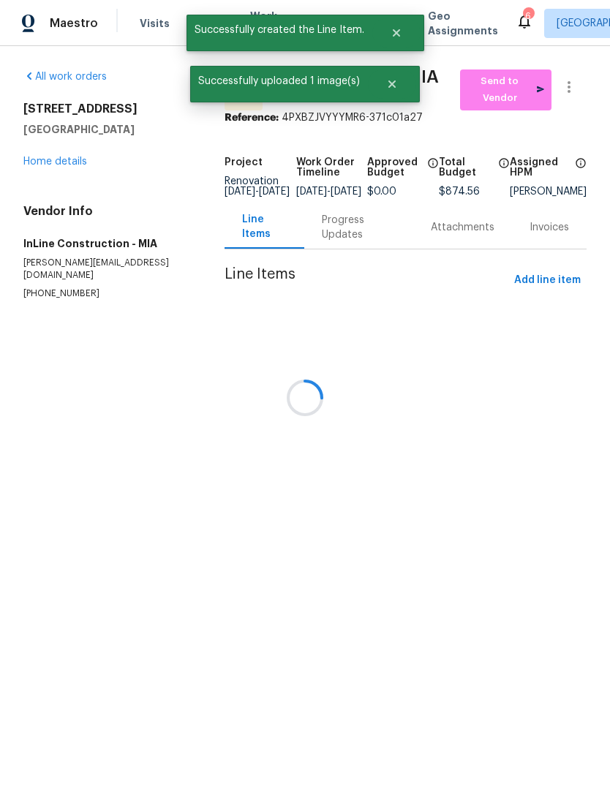
scroll to position [0, 0]
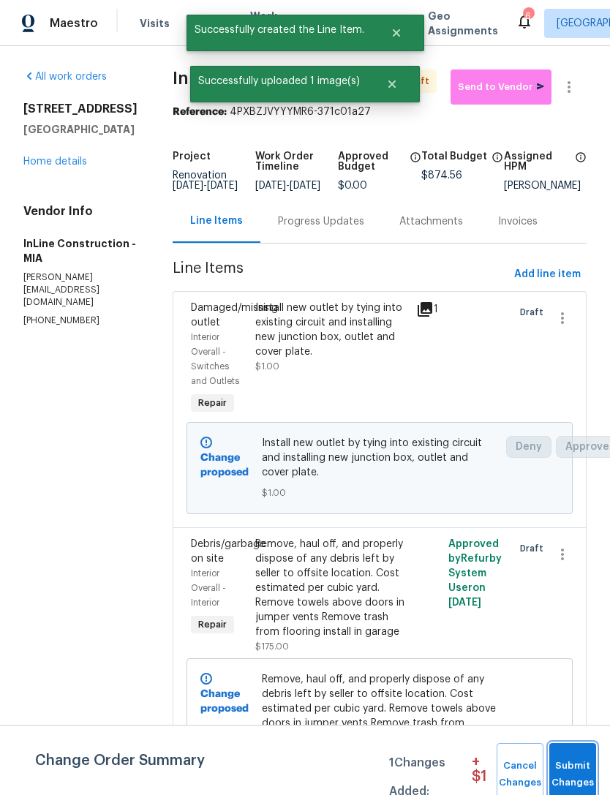
click at [580, 768] on span "Submit Changes" at bounding box center [572, 774] width 32 height 34
